Goal: Check status: Check status

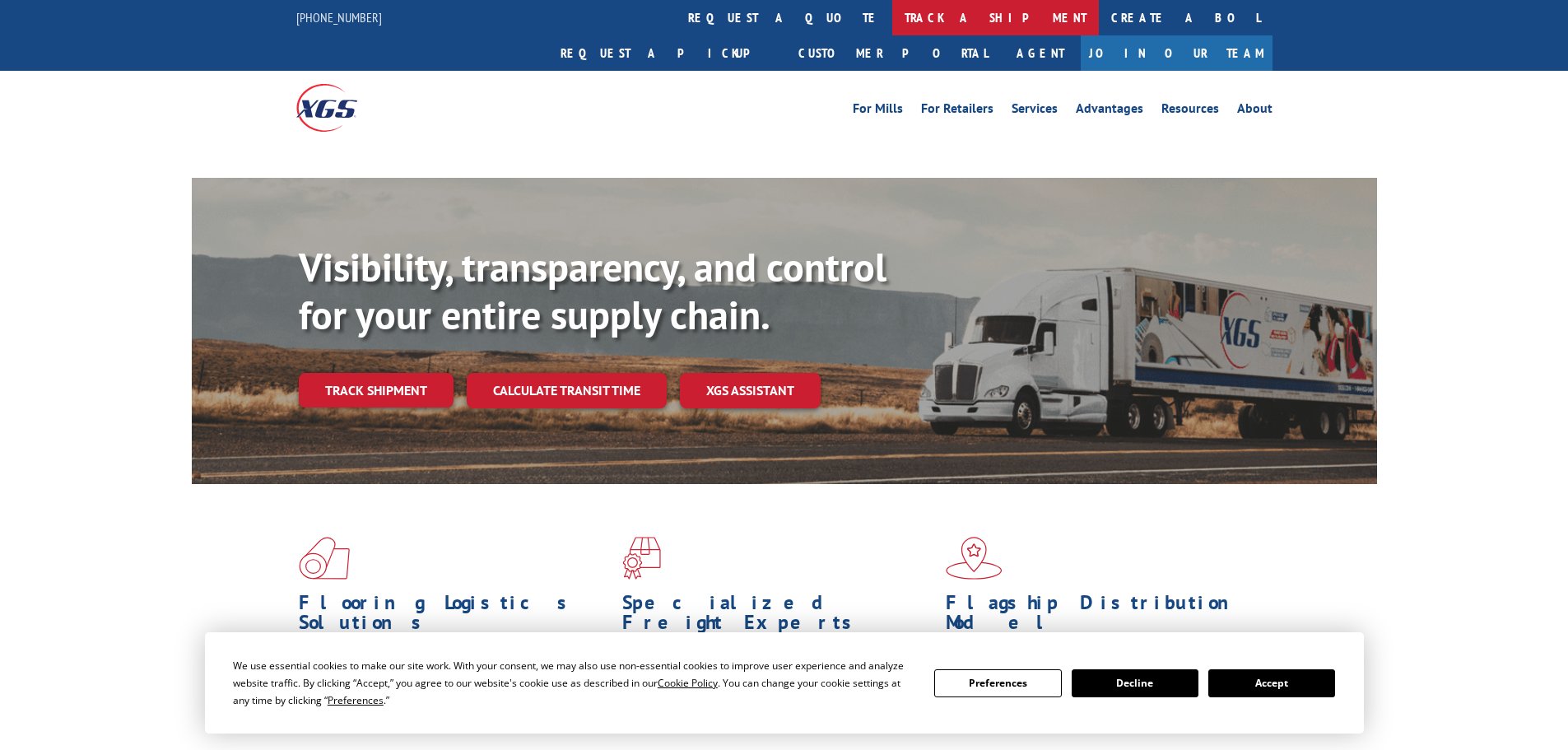
click at [892, 18] on link "track a shipment" at bounding box center [995, 18] width 207 height 35
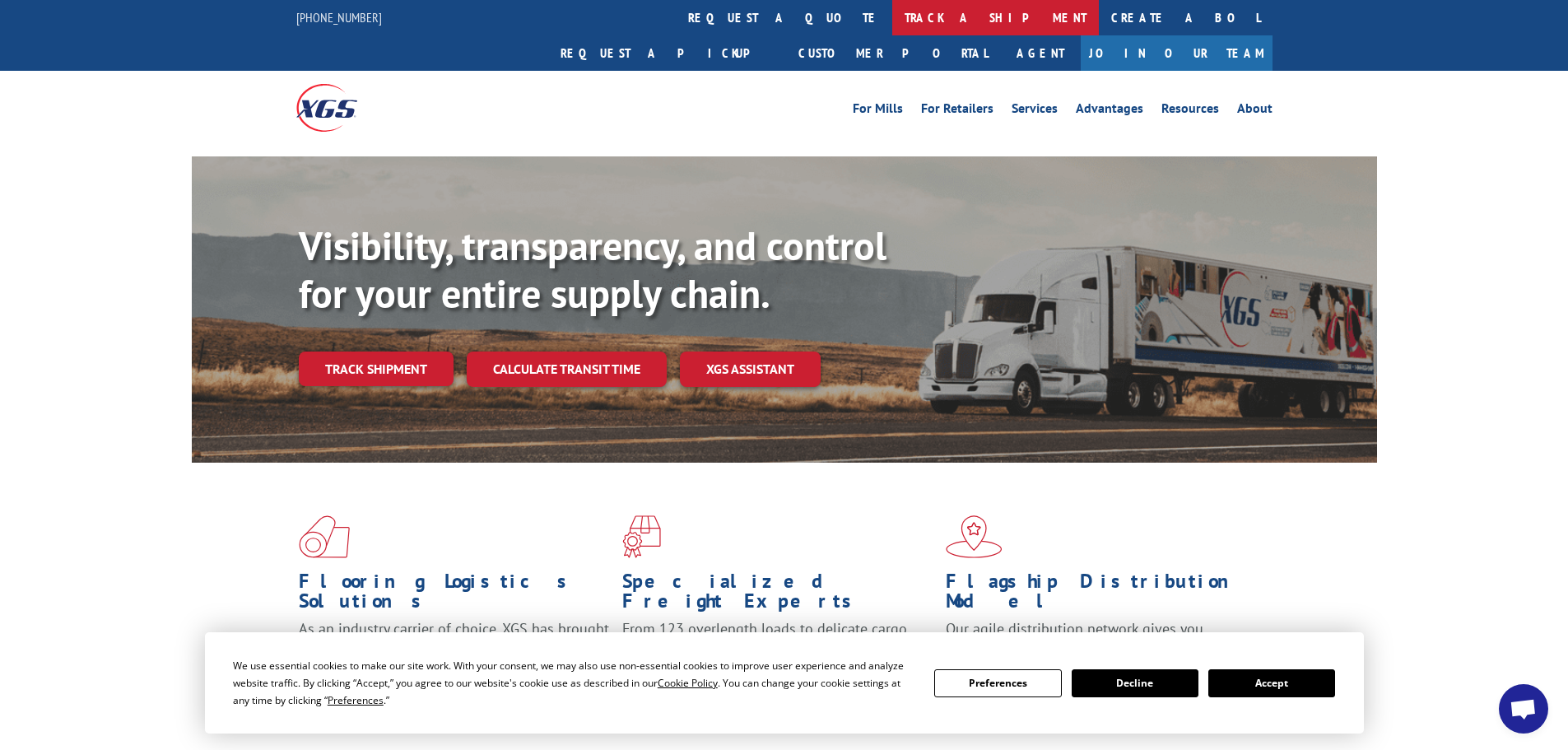
click at [892, 33] on link "track a shipment" at bounding box center [995, 18] width 207 height 35
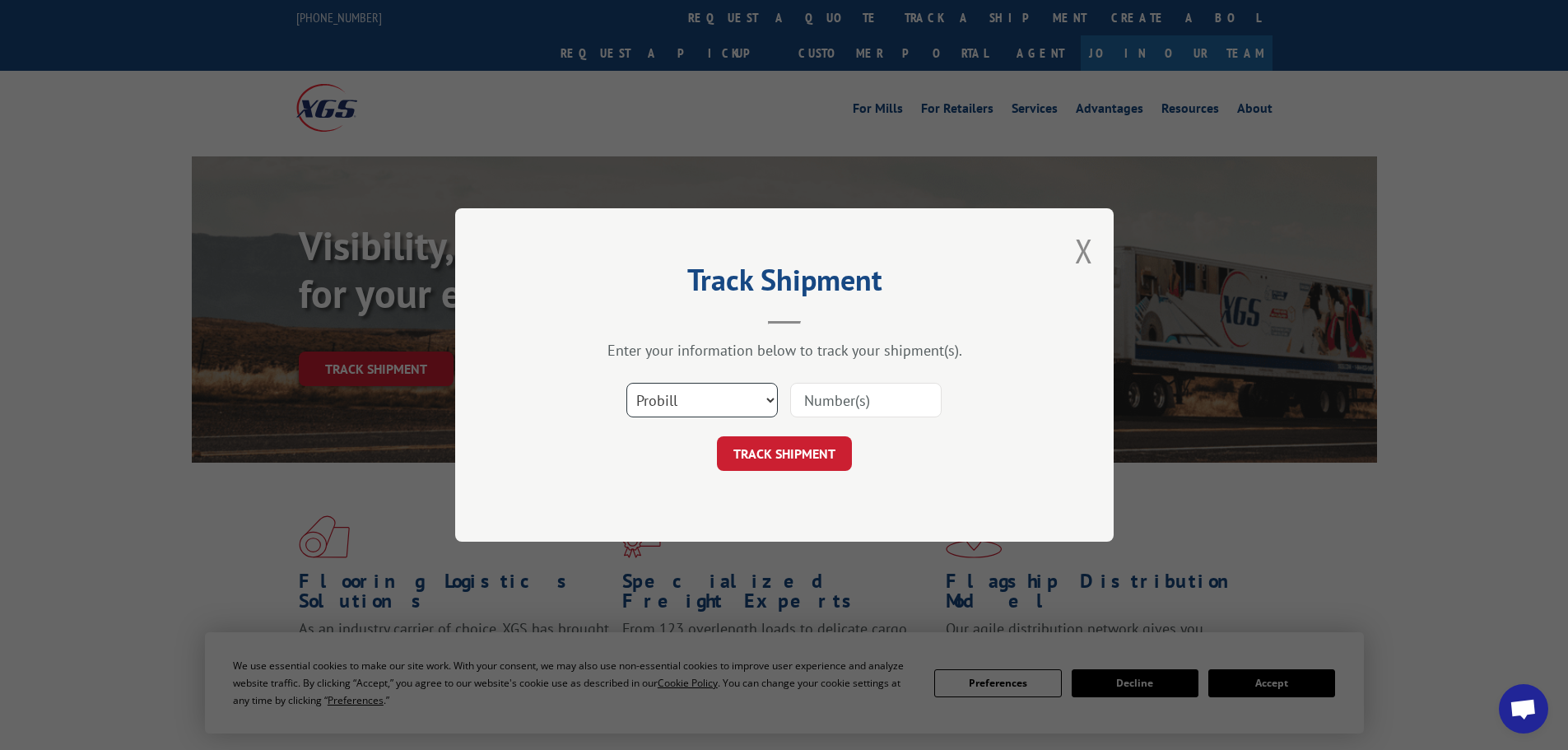
click at [658, 411] on select "Select category... Probill BOL PO" at bounding box center [702, 399] width 151 height 34
select select "po"
click at [626, 383] on select "Select category... Probill BOL PO" at bounding box center [702, 399] width 151 height 34
click at [850, 395] on input at bounding box center [866, 399] width 151 height 34
paste input "20549473"
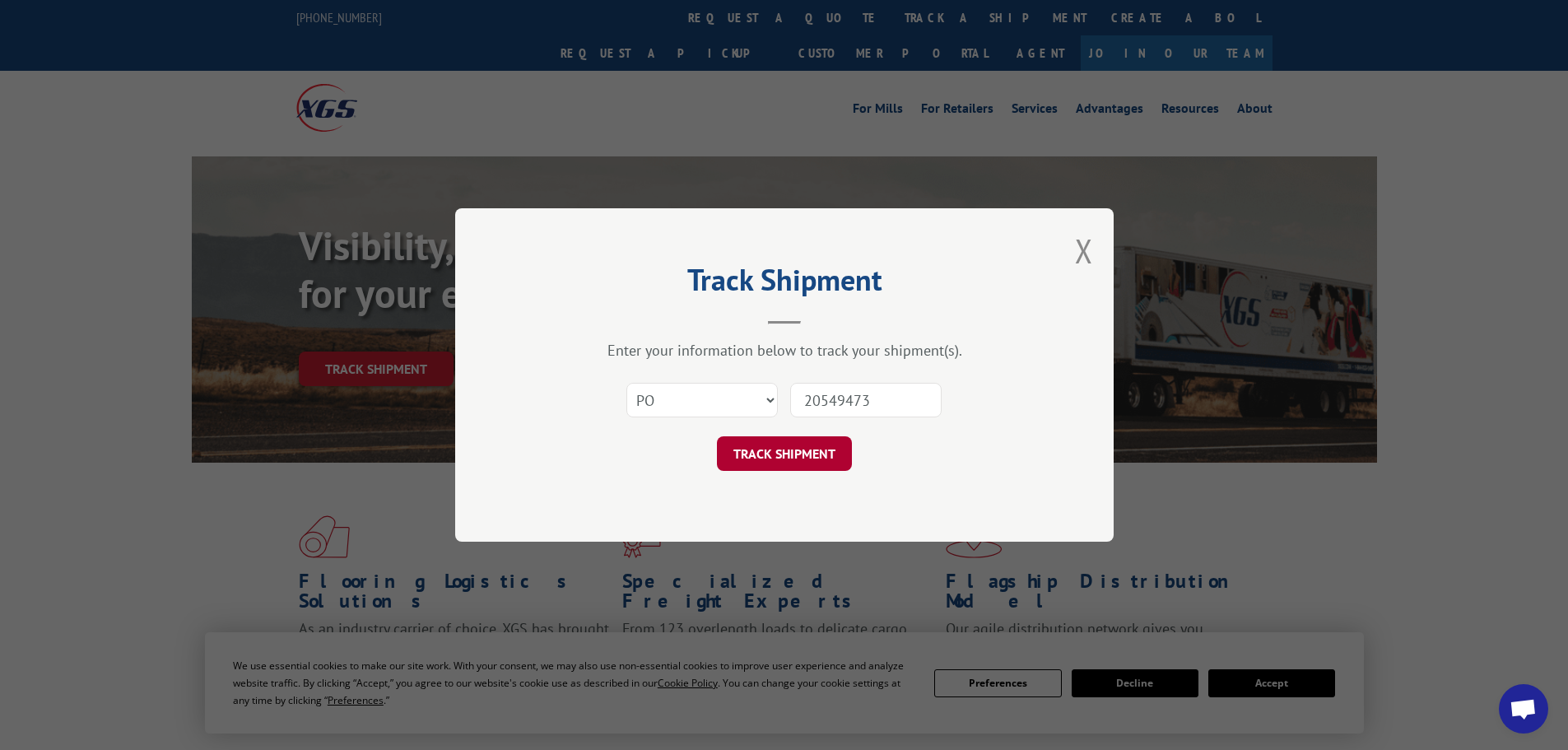
type input "20549473"
click at [794, 459] on button "TRACK SHIPMENT" at bounding box center [784, 453] width 135 height 34
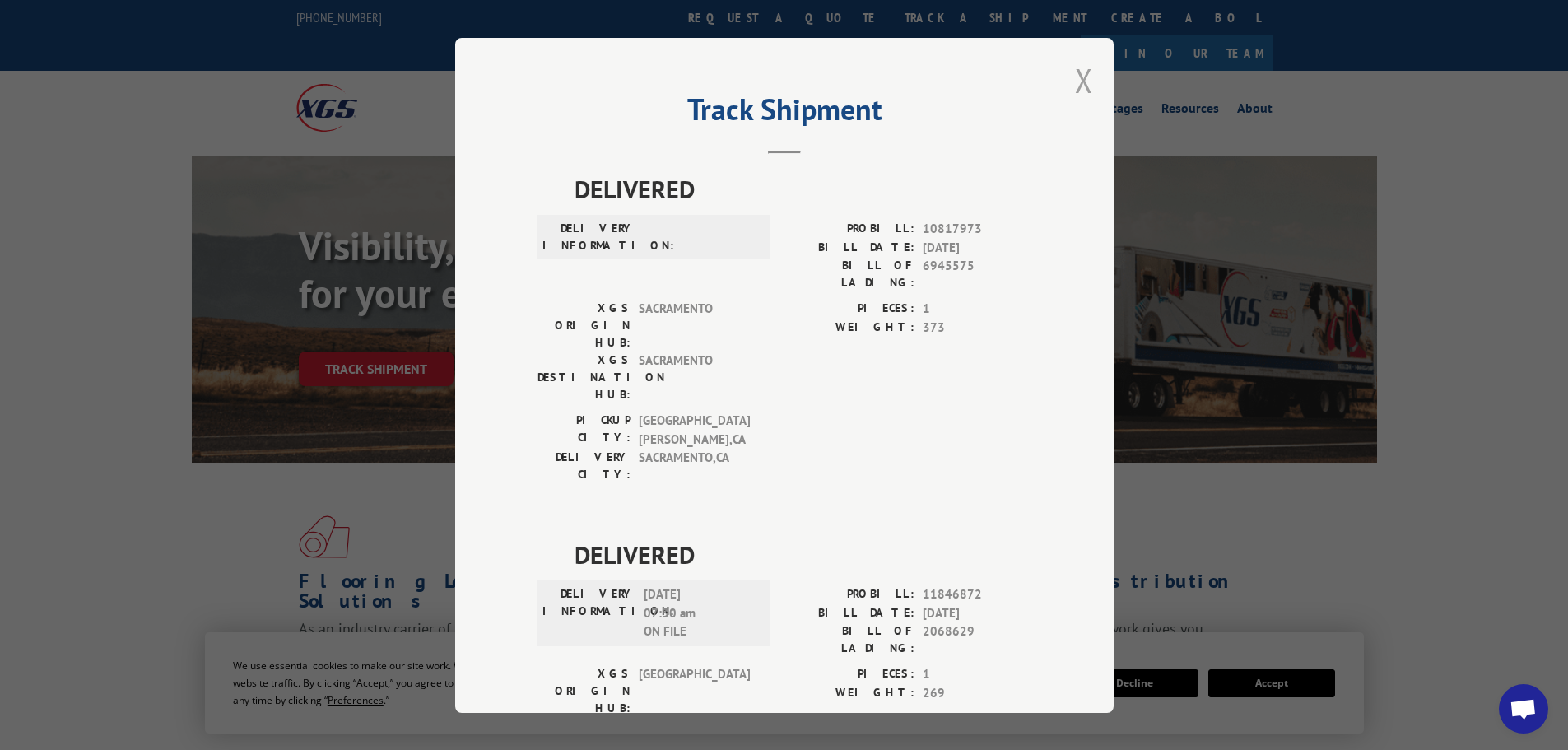
click at [1085, 79] on button "Close modal" at bounding box center [1085, 81] width 18 height 44
